Goal: Complete application form

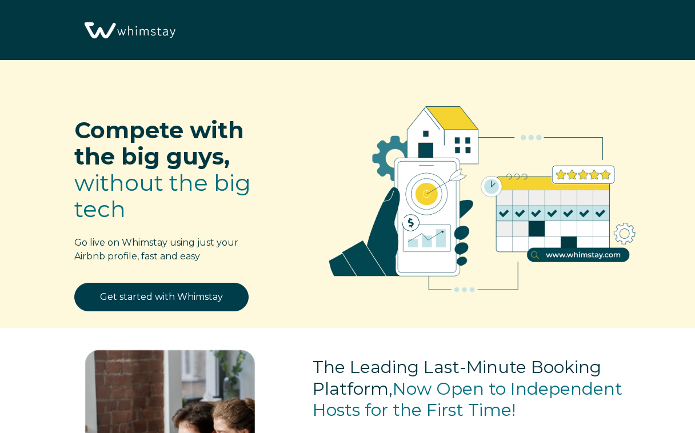
select select "US"
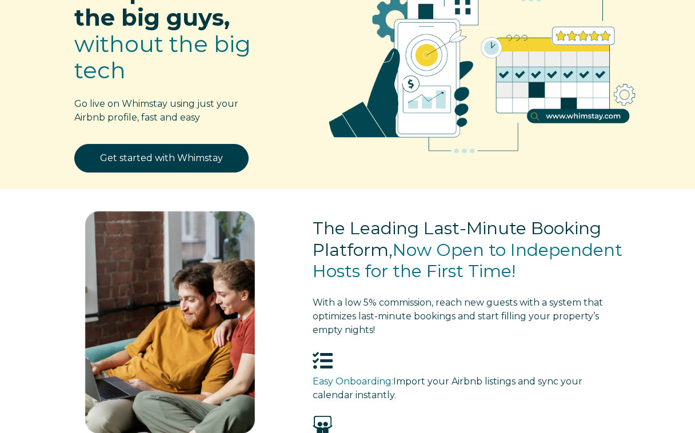
scroll to position [139, 0]
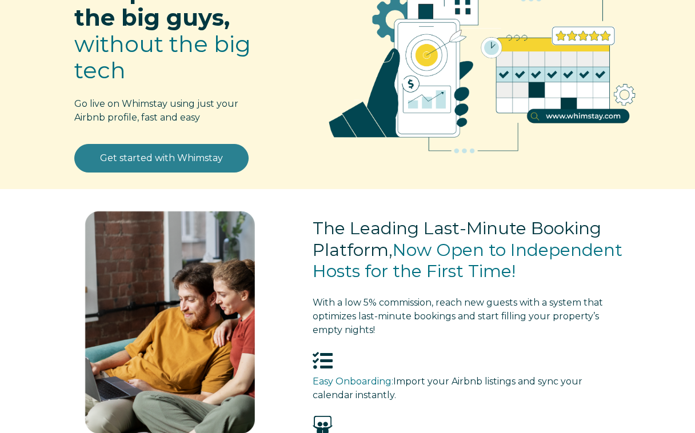
click at [169, 163] on link "Get started with Whimstay" at bounding box center [161, 158] width 174 height 29
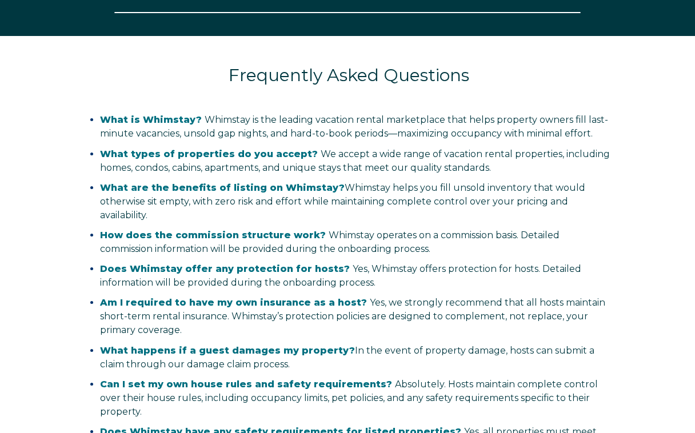
select select "US"
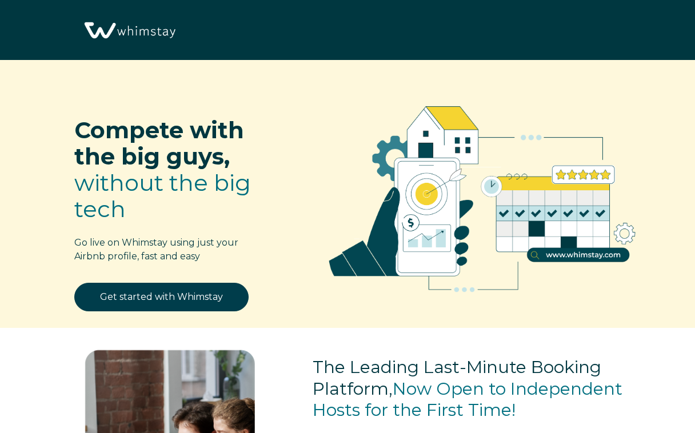
click at [150, 34] on img at bounding box center [129, 31] width 98 height 50
click at [104, 29] on img at bounding box center [129, 31] width 98 height 50
click at [103, 36] on img at bounding box center [129, 31] width 98 height 50
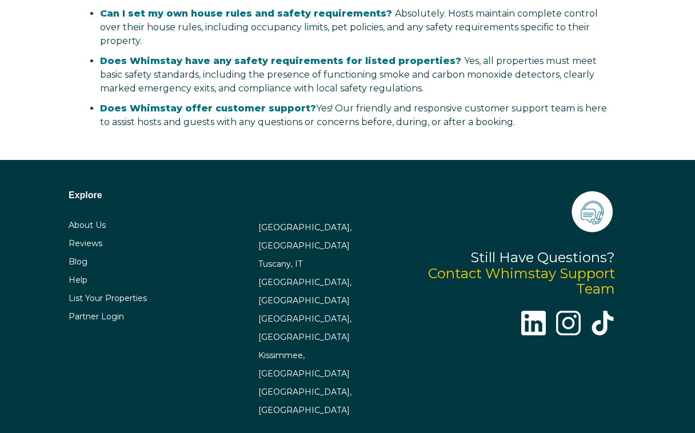
scroll to position [2236, 0]
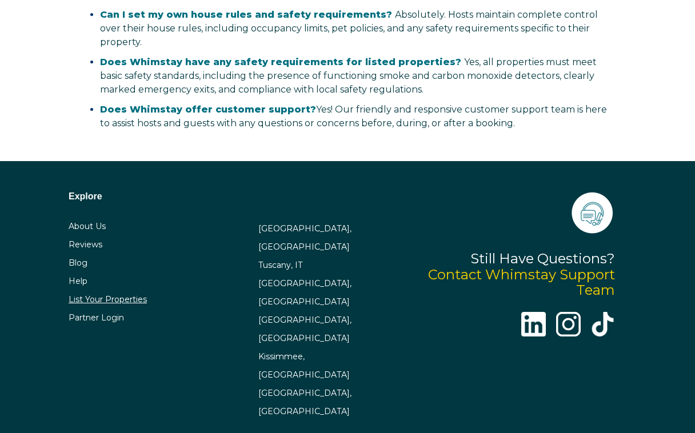
click at [86, 305] on link "List Your Properties" at bounding box center [108, 299] width 78 height 10
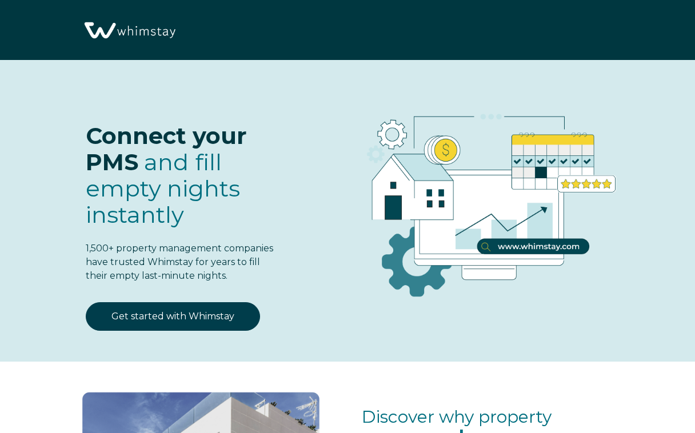
select select "US"
select select "Standard"
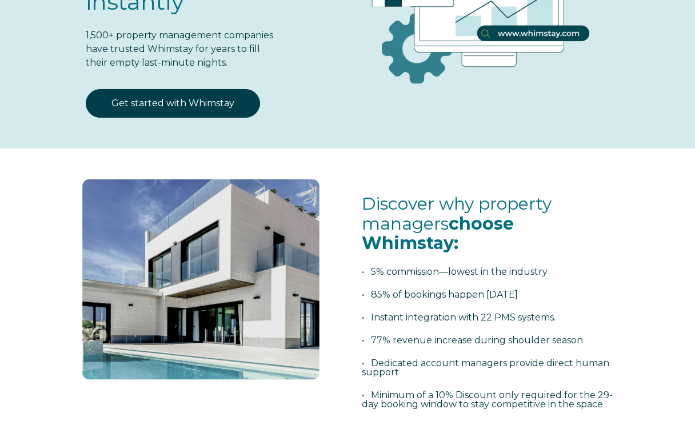
scroll to position [209, 0]
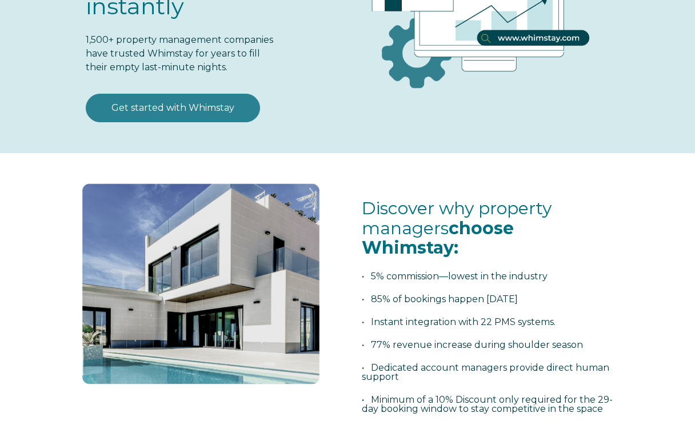
click at [169, 122] on link "Get started with Whimstay" at bounding box center [173, 108] width 174 height 29
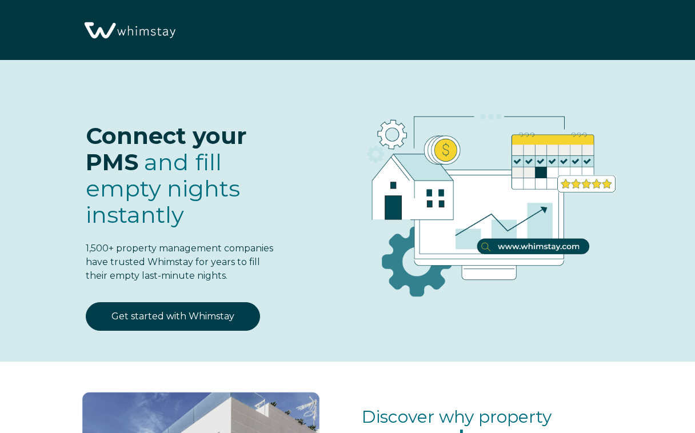
select select "US"
select select "Standard"
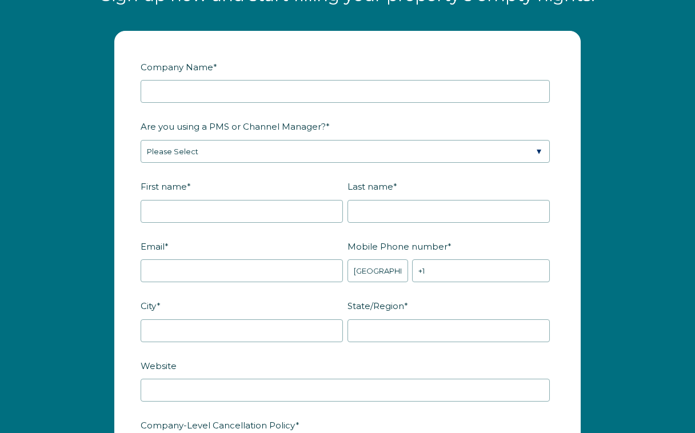
scroll to position [1343, 0]
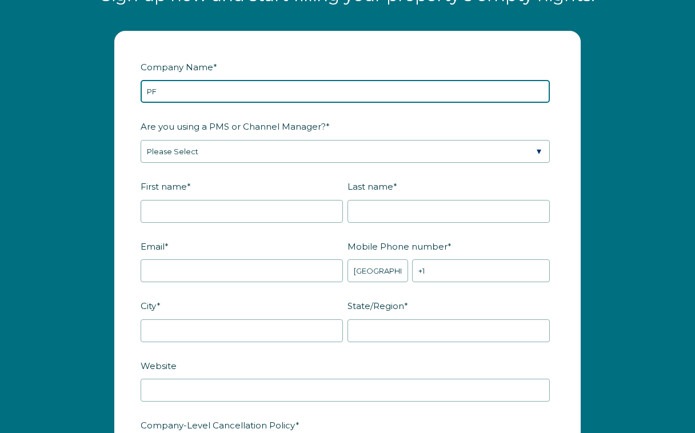
type input "P"
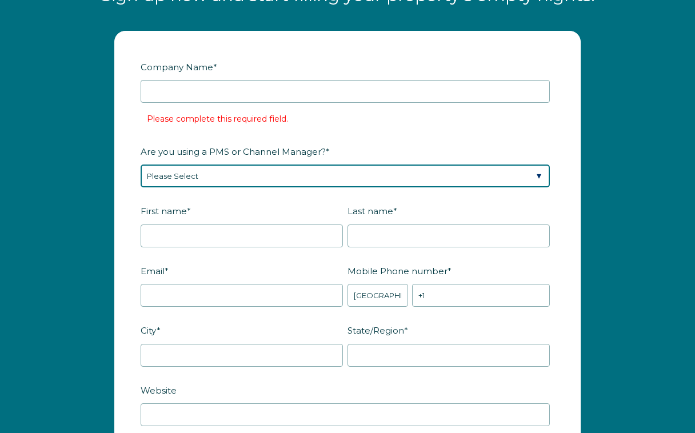
select select "Hostaway"
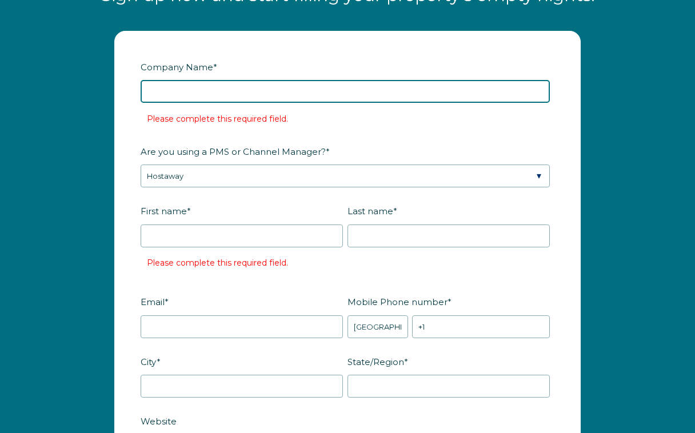
click at [242, 103] on input "Company Name *" at bounding box center [345, 91] width 409 height 23
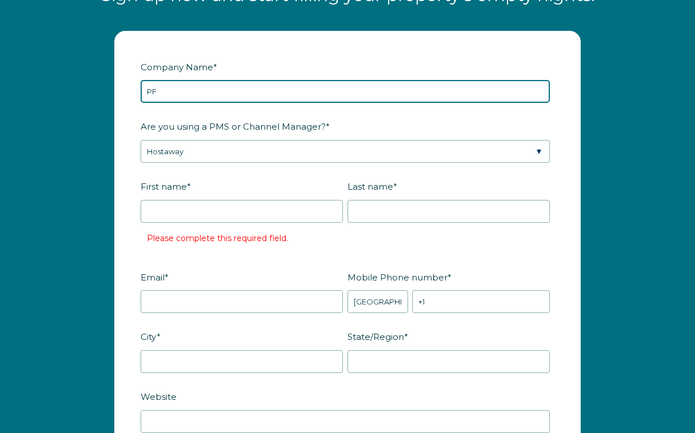
type input "P"
type input "Peter Sieve"
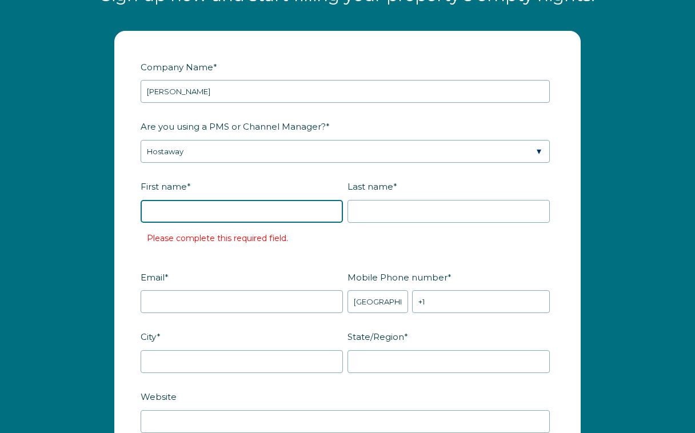
click at [205, 222] on input "First name *" at bounding box center [242, 211] width 202 height 23
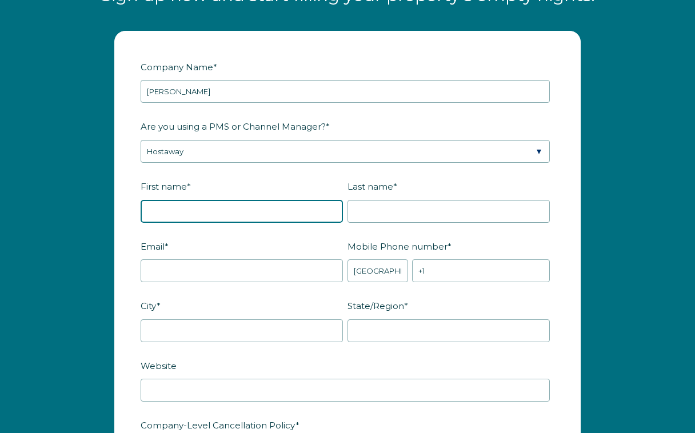
click at [329, 223] on input "First name *" at bounding box center [242, 211] width 202 height 23
type input "Peter"
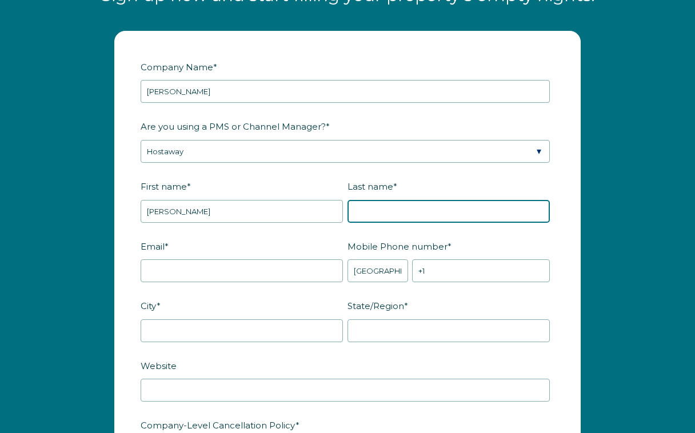
type input "Sieve"
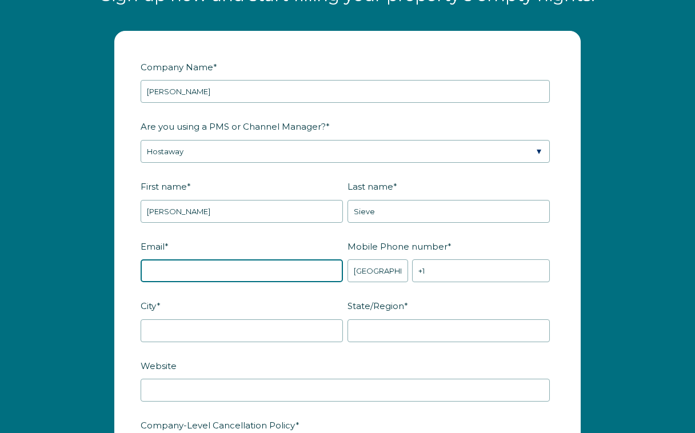
type input "[EMAIL_ADDRESS][DOMAIN_NAME]"
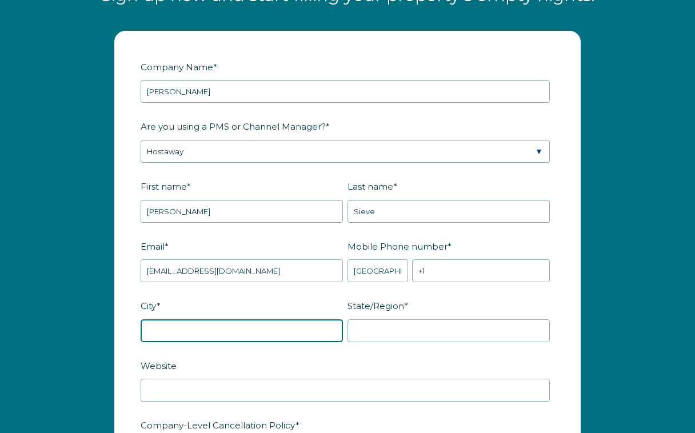
type input "Minneapolis"
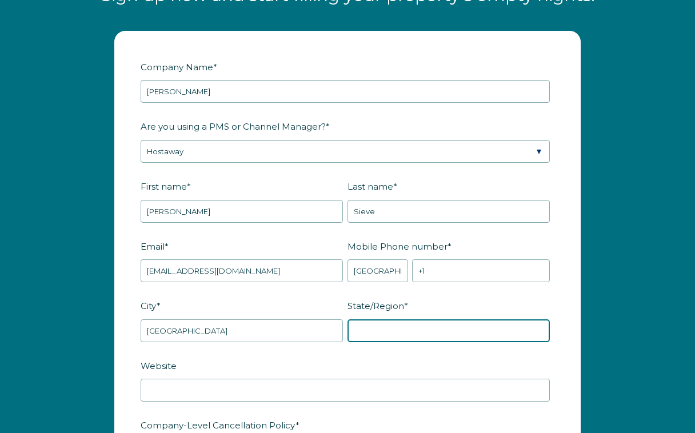
type input "MN"
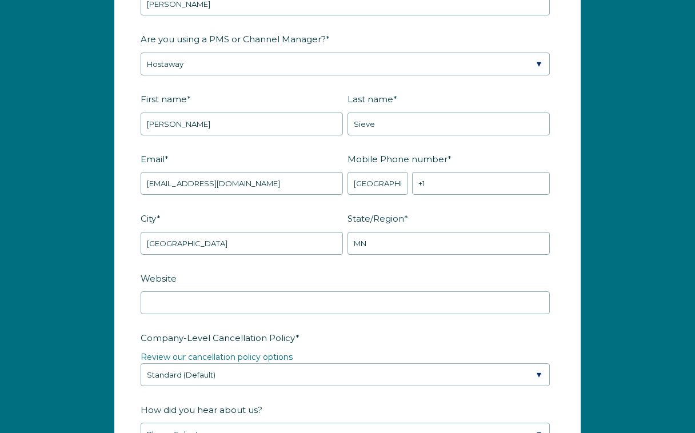
scroll to position [1435, 0]
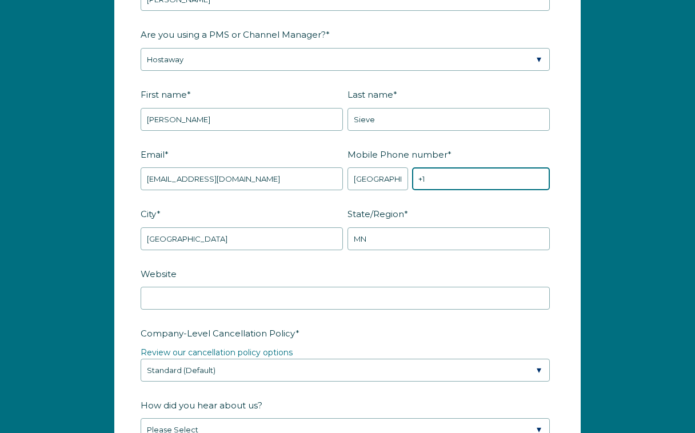
click at [539, 190] on input "+1" at bounding box center [481, 178] width 138 height 23
type input "+1 6126440101"
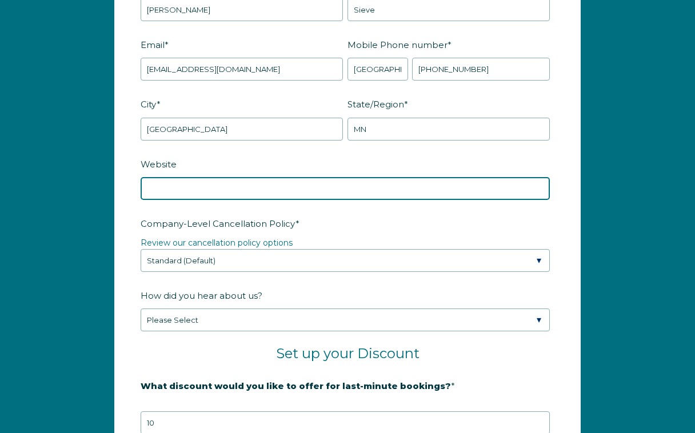
scroll to position [1586, 0]
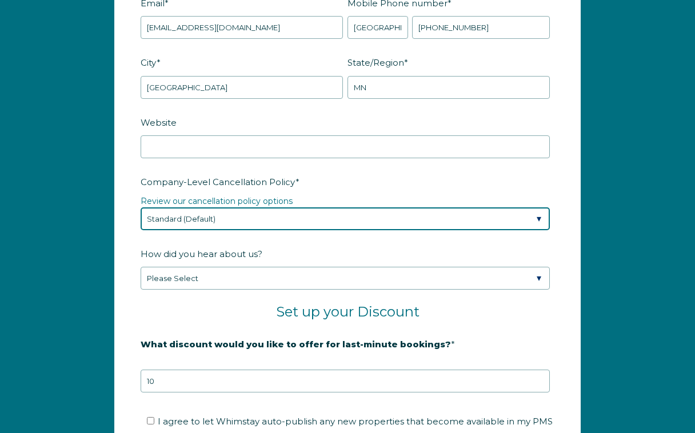
select select "Strict"
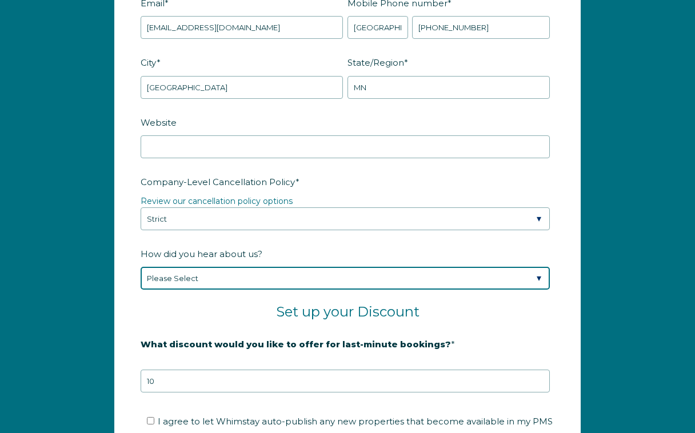
select select "Marketing Email"
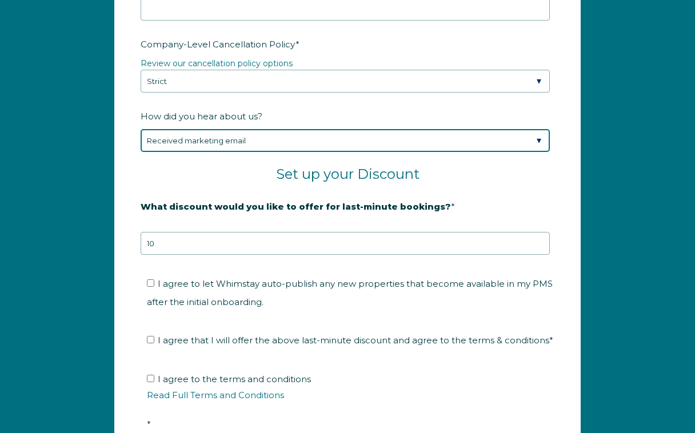
scroll to position [1767, 0]
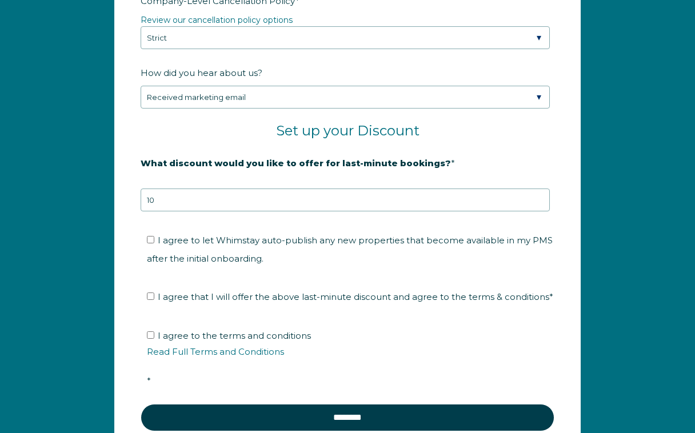
click at [150, 244] on input "I agree to let Whimstay auto-publish any new properties that become available i…" at bounding box center [150, 239] width 7 height 7
checkbox input "true"
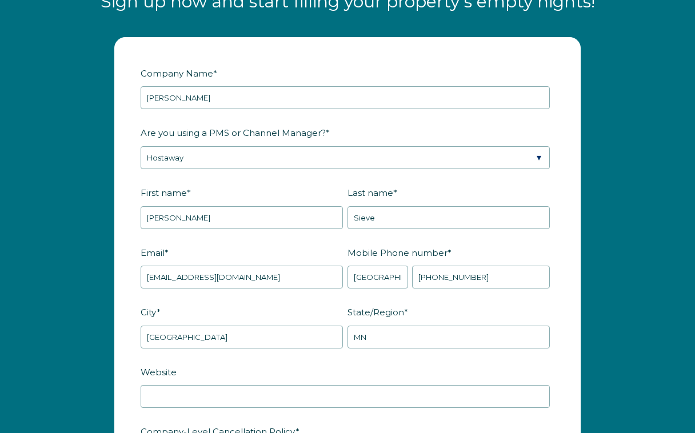
scroll to position [1299, 0]
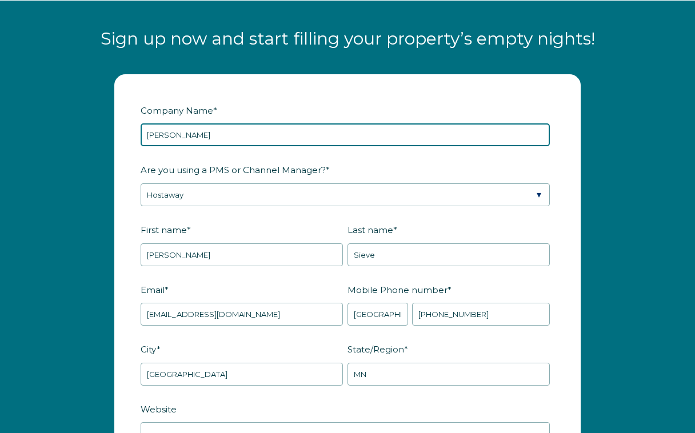
drag, startPoint x: 194, startPoint y: 148, endPoint x: 104, endPoint y: 145, distance: 89.8
type input "N"
drag, startPoint x: 233, startPoint y: 147, endPoint x: 94, endPoint y: 147, distance: 139.5
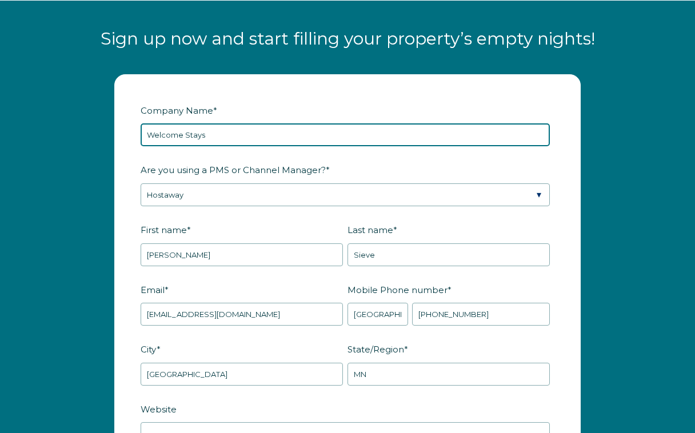
type input "Welcome Stays"
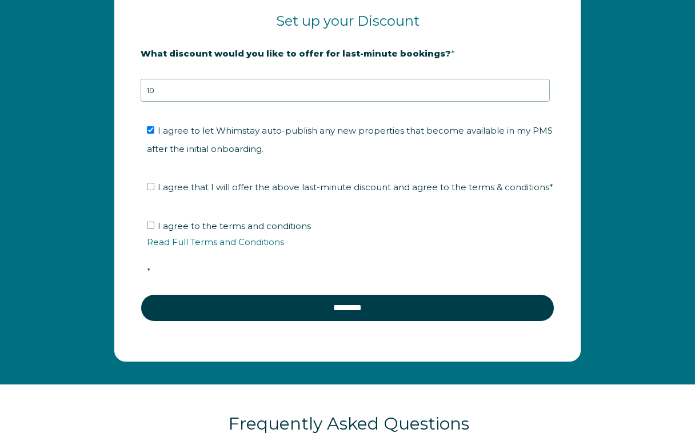
scroll to position [1878, 0]
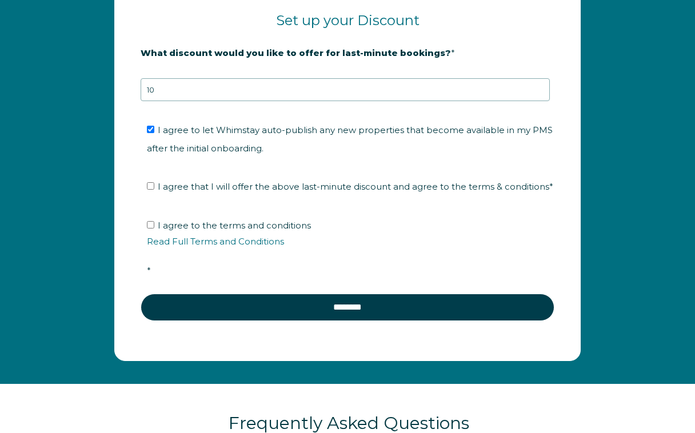
click at [150, 190] on input "I agree that I will offer the above last-minute discount and agree to the terms…" at bounding box center [150, 185] width 7 height 7
checkbox input "true"
click at [149, 243] on li "I agree to the terms and conditions Read Full Terms and Conditions *" at bounding box center [351, 248] width 409 height 63
click at [150, 229] on input "I agree to the terms and conditions Read Full Terms and Conditions *" at bounding box center [150, 224] width 7 height 7
checkbox input "true"
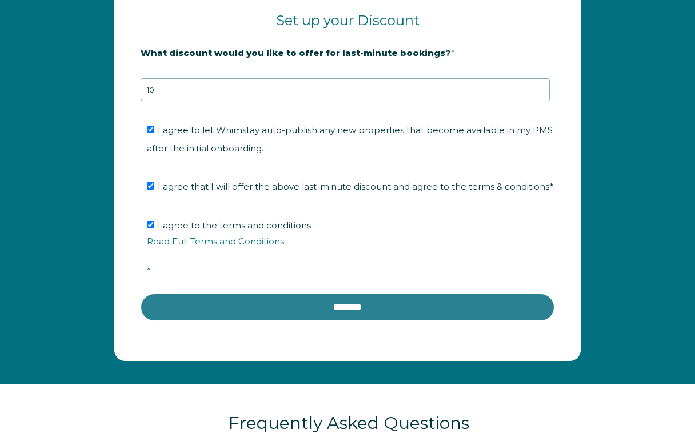
click at [333, 321] on input "********" at bounding box center [348, 307] width 414 height 27
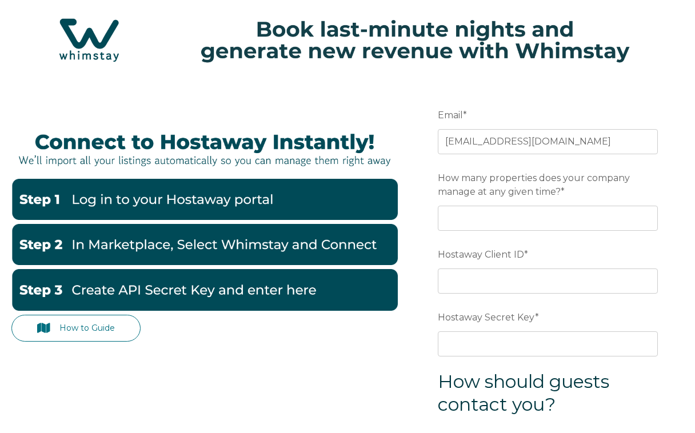
scroll to position [84, 0]
click at [275, 202] on img at bounding box center [204, 199] width 386 height 41
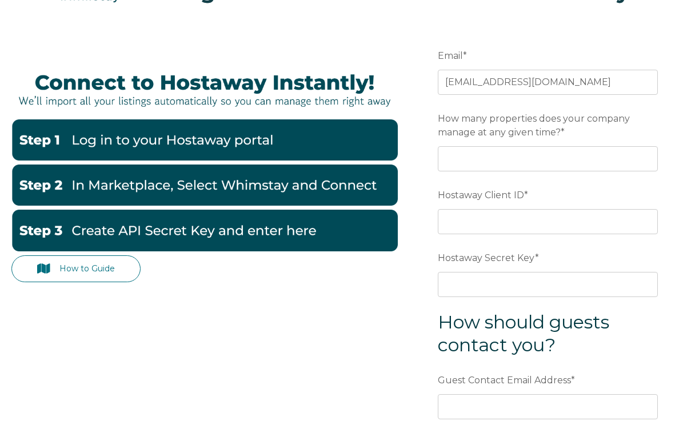
scroll to position [157, 0]
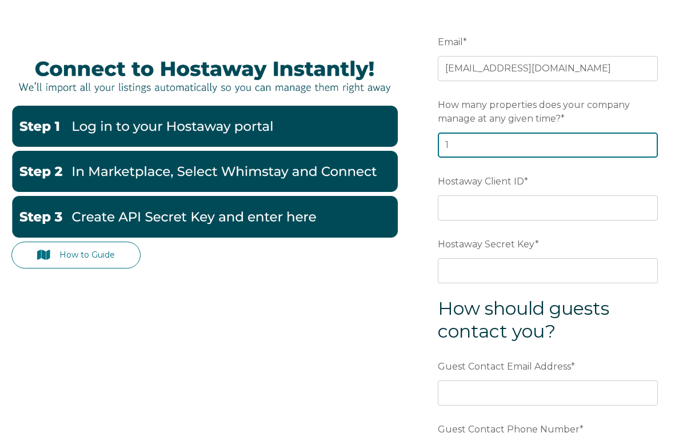
click at [645, 143] on input "1" at bounding box center [548, 145] width 220 height 25
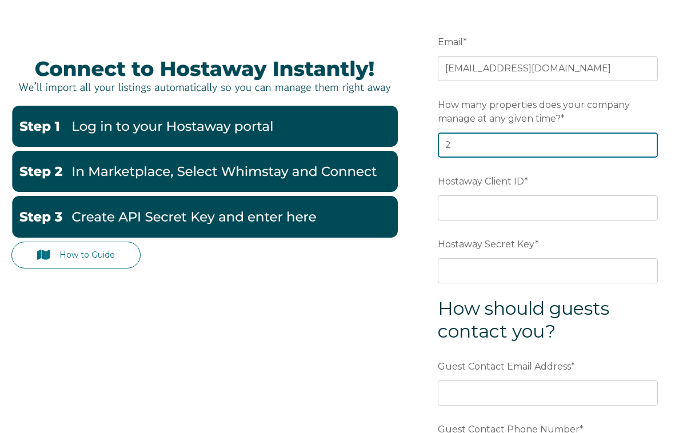
click at [632, 143] on input "2" at bounding box center [548, 145] width 220 height 25
click at [632, 143] on input "3" at bounding box center [548, 145] width 220 height 25
click at [632, 143] on input "4" at bounding box center [548, 145] width 220 height 25
click at [632, 143] on input "5" at bounding box center [548, 145] width 220 height 25
click at [632, 143] on input "6" at bounding box center [548, 145] width 220 height 25
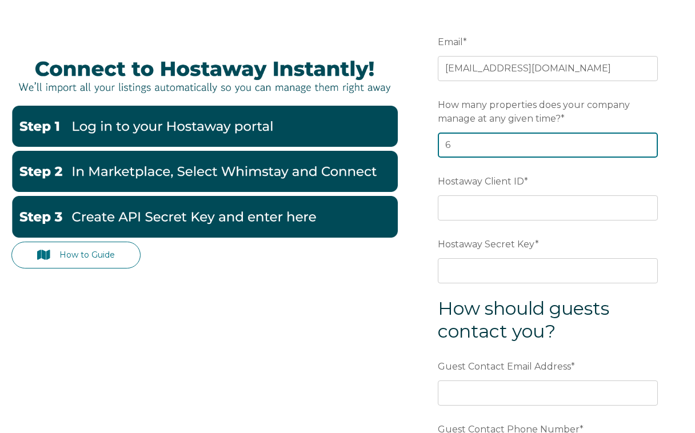
type input "7"
click at [632, 143] on input "7" at bounding box center [548, 145] width 220 height 25
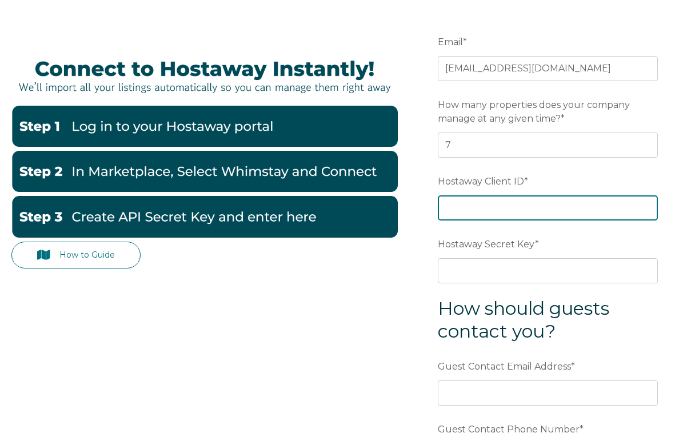
click at [542, 215] on input "Hostaway Client ID *" at bounding box center [548, 207] width 220 height 25
paste input "96345"
type input "96345"
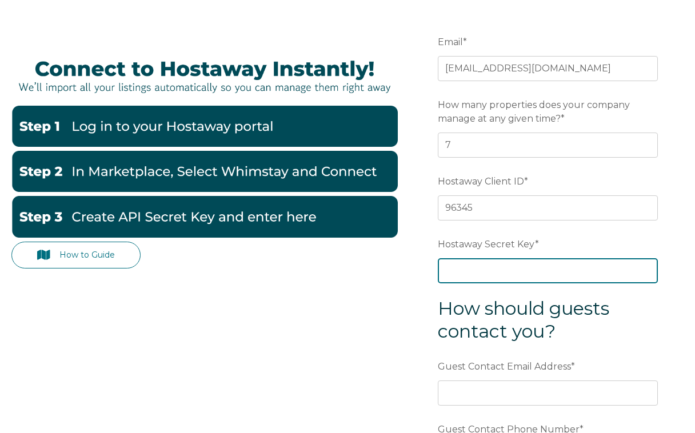
click at [496, 266] on input "Hostaway Secret Key *" at bounding box center [548, 270] width 220 height 25
paste input "89437d289b2bd07aea2813d6594d6f5828bf4c53cf5013134818c56abae58ee6"
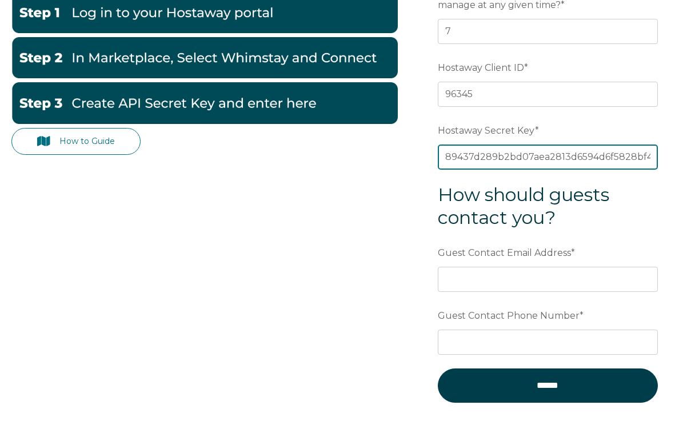
scroll to position [274, 0]
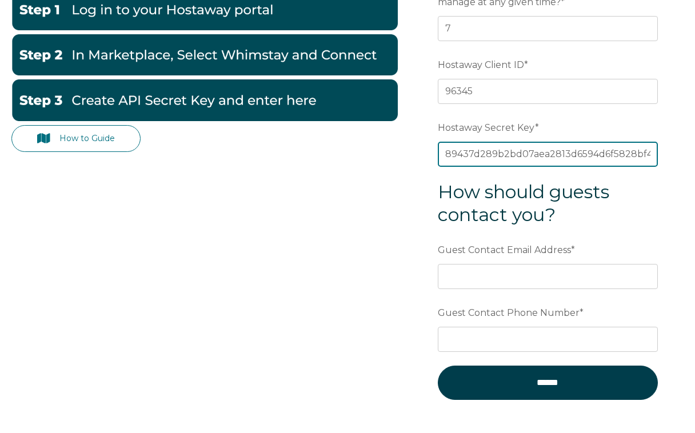
type input "89437d289b2bd07aea2813d6594d6f5828bf4c53cf5013134818c56abae58ee6"
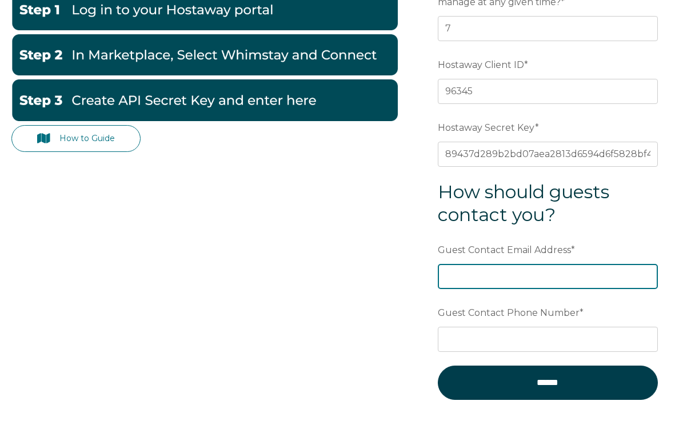
type input "[EMAIL_ADDRESS][DOMAIN_NAME]"
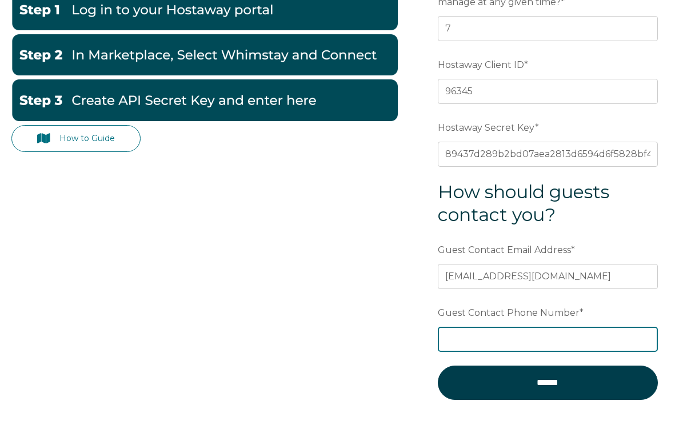
click at [644, 341] on input "Guest Contact Phone Number *" at bounding box center [548, 339] width 220 height 25
type input "6126440101"
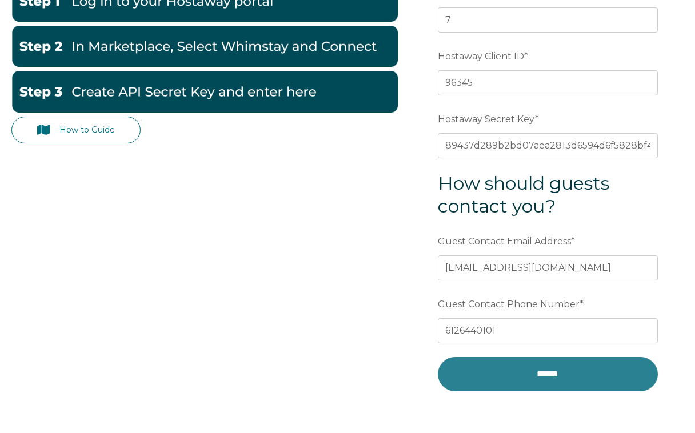
click at [512, 376] on input "******" at bounding box center [548, 374] width 220 height 34
